Goal: Go to known website: Go to known website

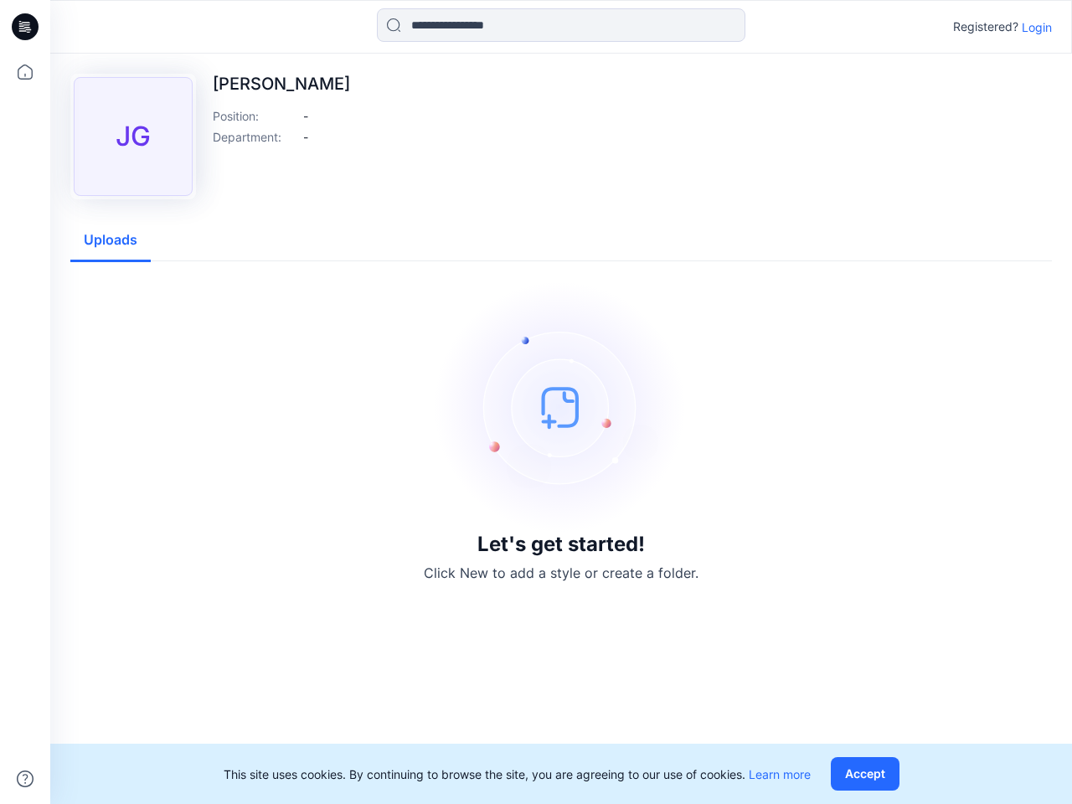
click at [536, 402] on img at bounding box center [560, 406] width 251 height 251
click at [26, 27] on icon at bounding box center [27, 27] width 7 height 1
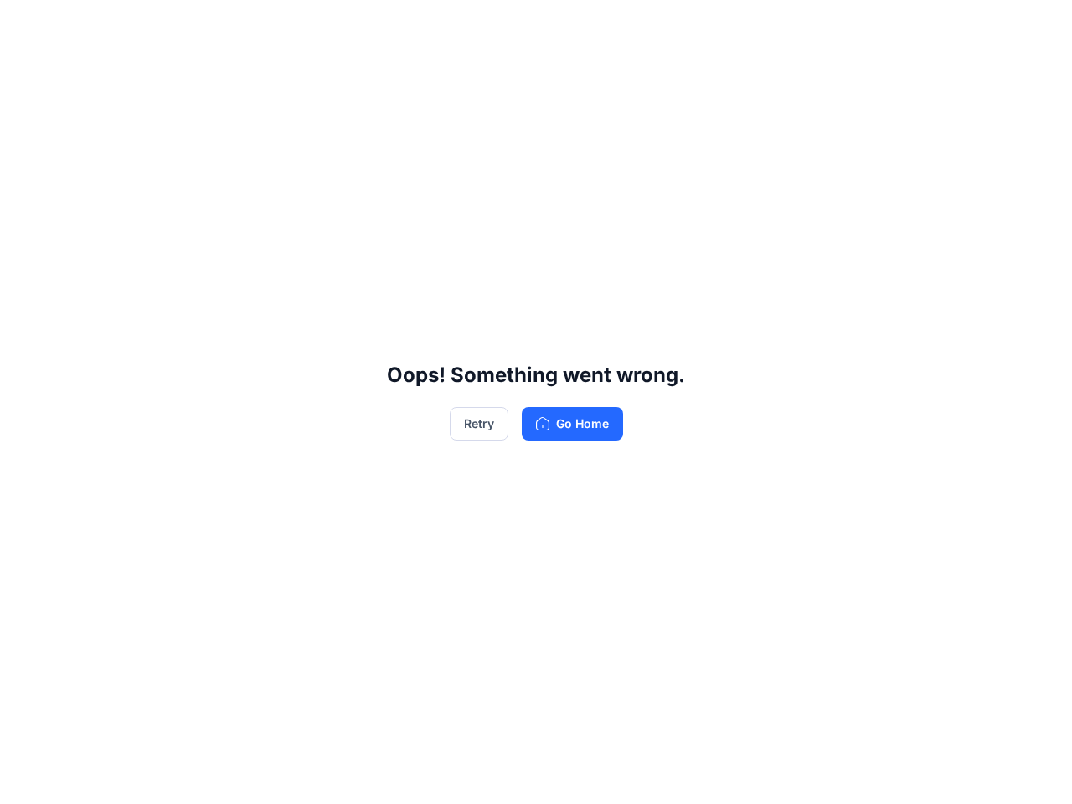
click at [25, 72] on div "Oops! Something went wrong. Retry Go Home" at bounding box center [536, 402] width 1072 height 804
click at [25, 779] on div "Oops! Something went wrong. Retry Go Home" at bounding box center [536, 402] width 1072 height 804
click at [561, 25] on div "Oops! Something went wrong. Retry Go Home" at bounding box center [536, 402] width 1072 height 804
click at [1037, 27] on div "Oops! Something went wrong. Retry Go Home" at bounding box center [536, 402] width 1072 height 804
click at [111, 240] on div "Oops! Something went wrong. Retry Go Home" at bounding box center [536, 402] width 1072 height 804
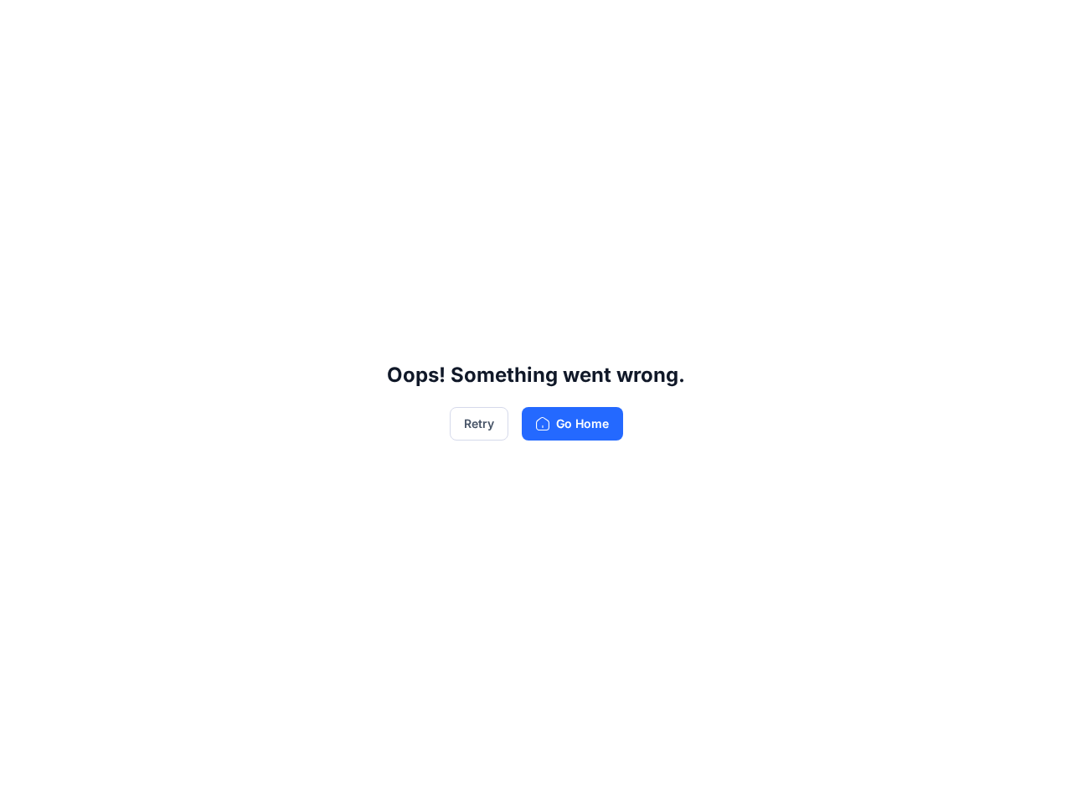
click at [868, 774] on div "Oops! Something went wrong. Retry Go Home" at bounding box center [536, 402] width 1072 height 804
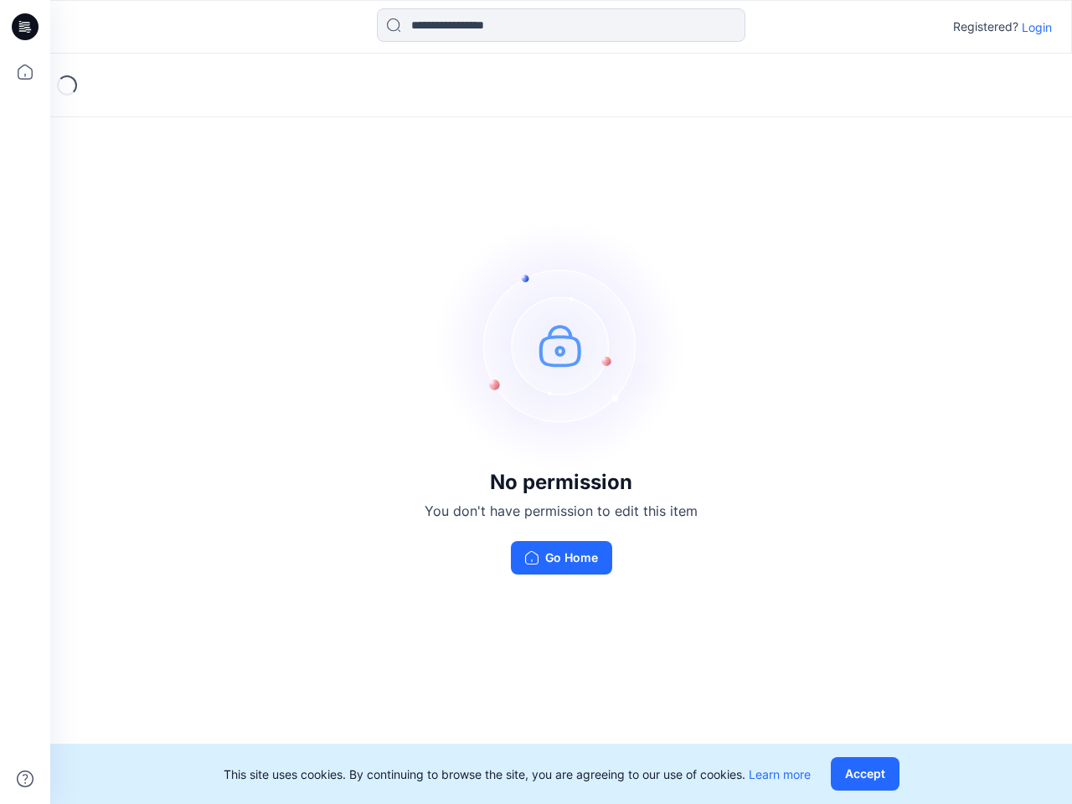
click at [536, 402] on img at bounding box center [560, 344] width 251 height 251
click at [26, 27] on icon at bounding box center [27, 27] width 7 height 1
